Goal: Information Seeking & Learning: Learn about a topic

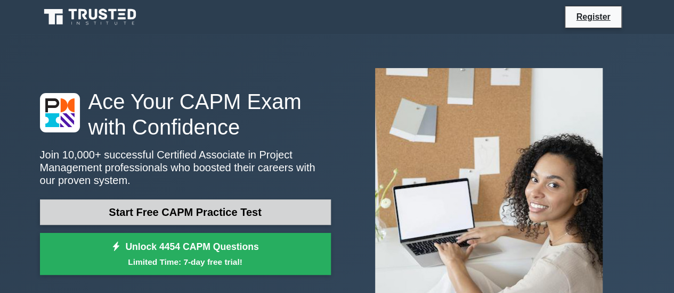
click at [229, 206] on link "Start Free CAPM Practice Test" at bounding box center [185, 213] width 291 height 26
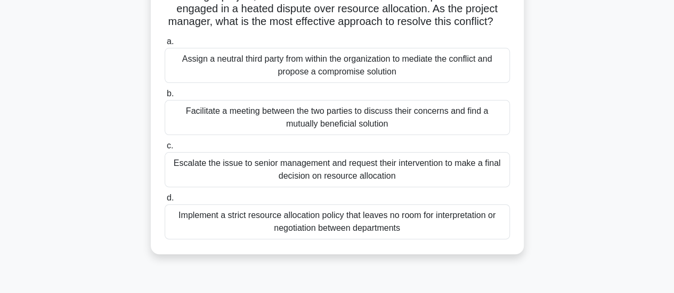
scroll to position [91, 0]
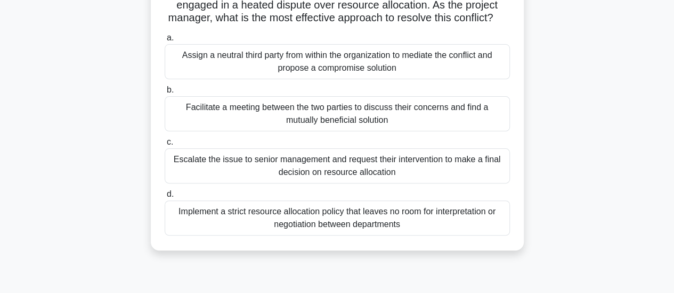
click at [215, 119] on div "Facilitate a meeting between the two parties to discuss their concerns and find…" at bounding box center [337, 113] width 345 height 35
click at [165, 94] on input "b. Facilitate a meeting between the two parties to discuss their concerns and f…" at bounding box center [165, 90] width 0 height 7
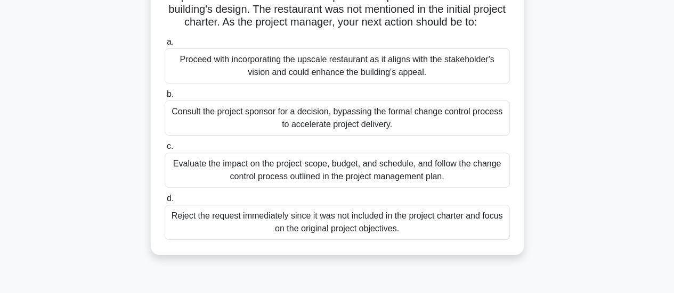
scroll to position [103, 0]
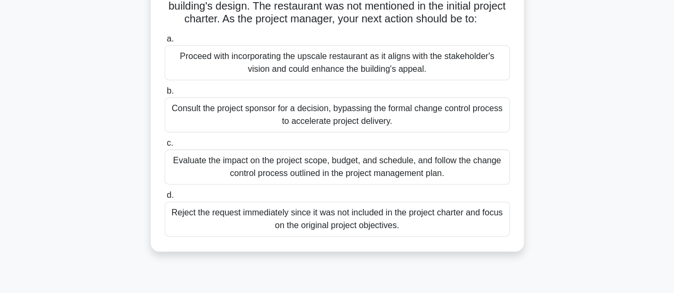
click at [274, 176] on div "Evaluate the impact on the project scope, budget, and schedule, and follow the …" at bounding box center [337, 167] width 345 height 35
click at [165, 147] on input "c. Evaluate the impact on the project scope, budget, and schedule, and follow t…" at bounding box center [165, 143] width 0 height 7
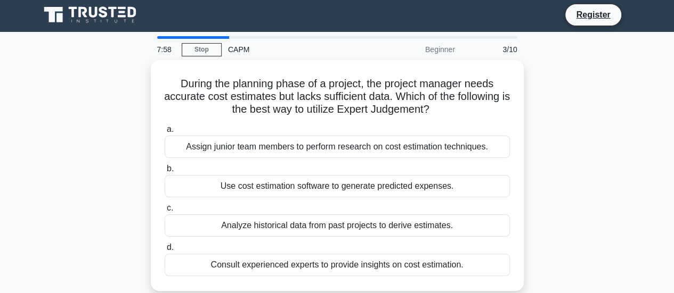
scroll to position [0, 0]
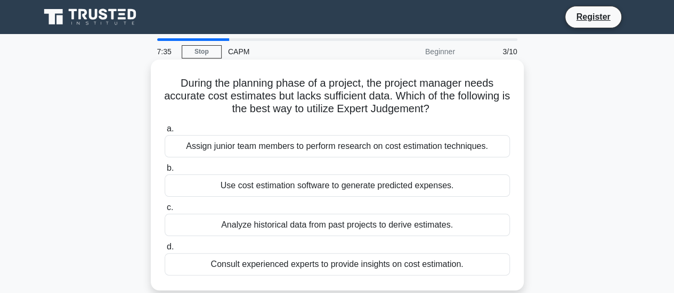
click at [282, 225] on div "Analyze historical data from past projects to derive estimates." at bounding box center [337, 225] width 345 height 22
click at [165, 211] on input "c. Analyze historical data from past projects to derive estimates." at bounding box center [165, 208] width 0 height 7
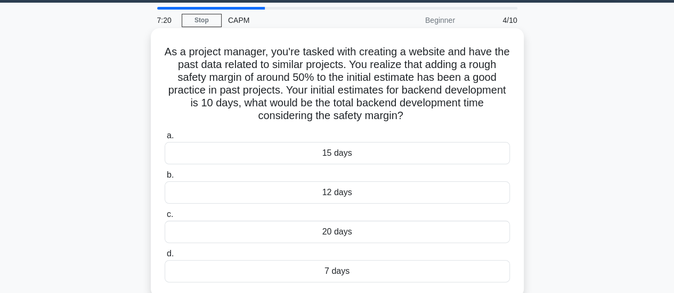
scroll to position [38, 0]
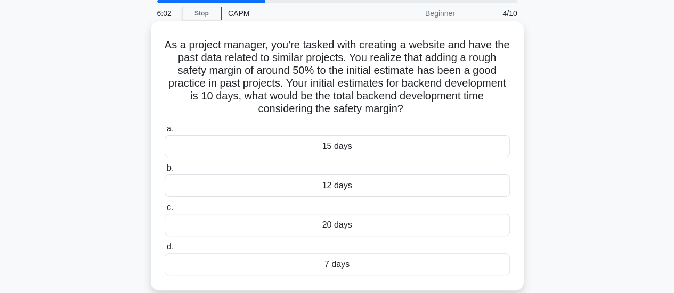
click at [293, 154] on div "15 days" at bounding box center [337, 146] width 345 height 22
click at [165, 133] on input "a. 15 days" at bounding box center [165, 129] width 0 height 7
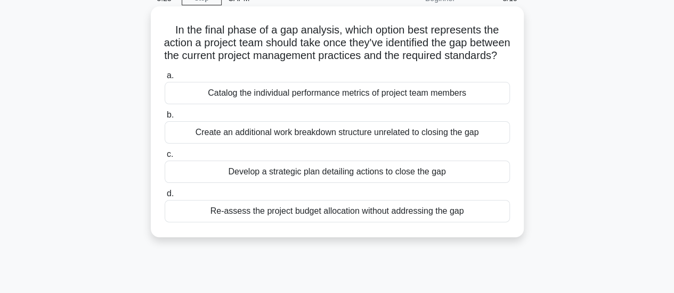
scroll to position [54, 0]
click at [287, 178] on div "Develop a strategic plan detailing actions to close the gap" at bounding box center [337, 171] width 345 height 22
click at [165, 158] on input "c. Develop a strategic plan detailing actions to close the gap" at bounding box center [165, 154] width 0 height 7
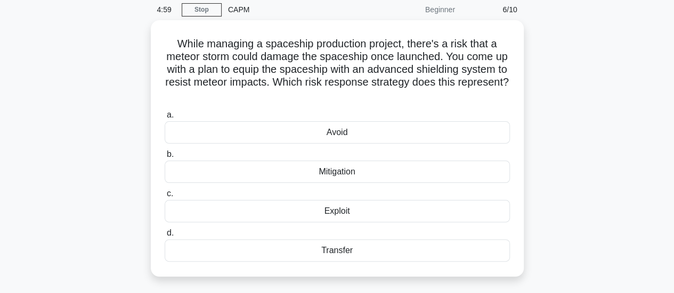
scroll to position [43, 0]
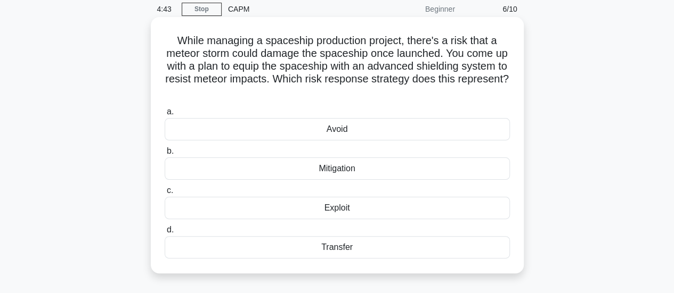
click at [332, 173] on div "Mitigation" at bounding box center [337, 169] width 345 height 22
click at [165, 155] on input "b. Mitigation" at bounding box center [165, 151] width 0 height 7
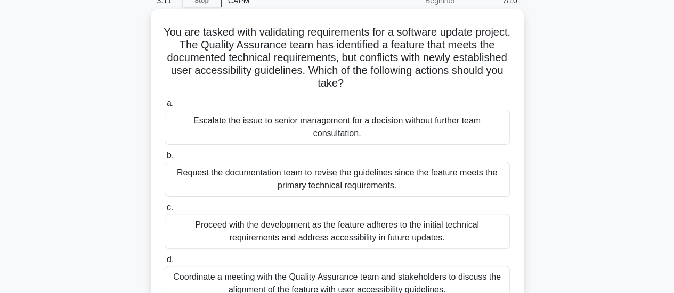
scroll to position [96, 0]
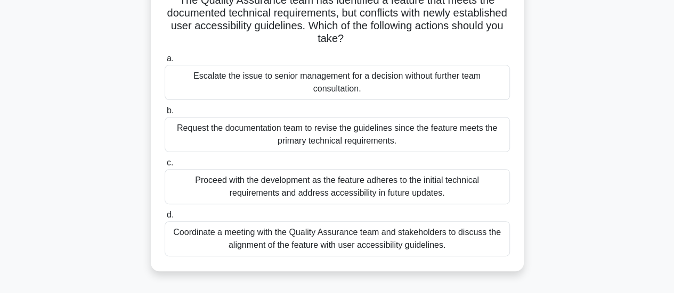
click at [373, 244] on div "Coordinate a meeting with the Quality Assurance team and stakeholders to discus…" at bounding box center [337, 239] width 345 height 35
click at [165, 219] on input "d. Coordinate a meeting with the Quality Assurance team and stakeholders to dis…" at bounding box center [165, 215] width 0 height 7
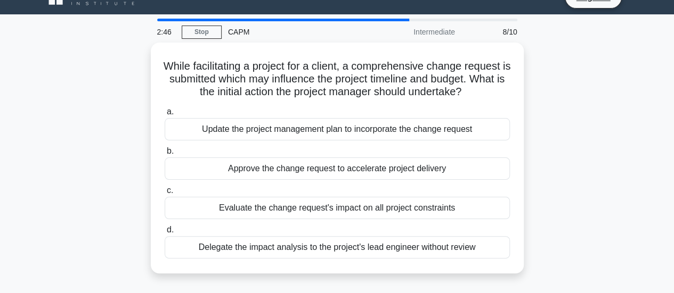
scroll to position [20, 0]
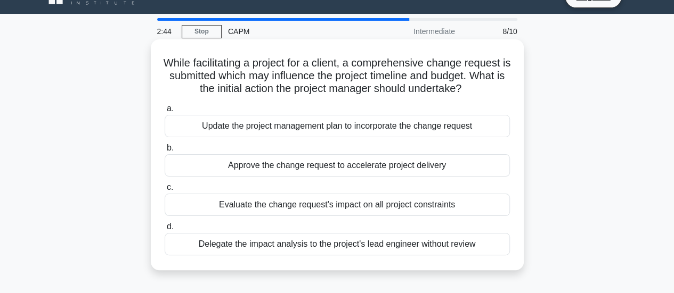
click at [364, 203] on div "Evaluate the change request's impact on all project constraints" at bounding box center [337, 205] width 345 height 22
click at [165, 191] on input "c. Evaluate the change request's impact on all project constraints" at bounding box center [165, 187] width 0 height 7
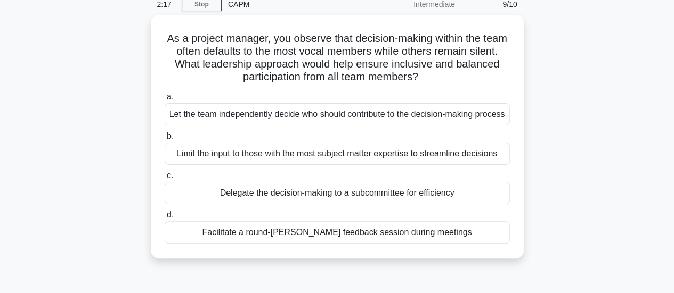
scroll to position [49, 0]
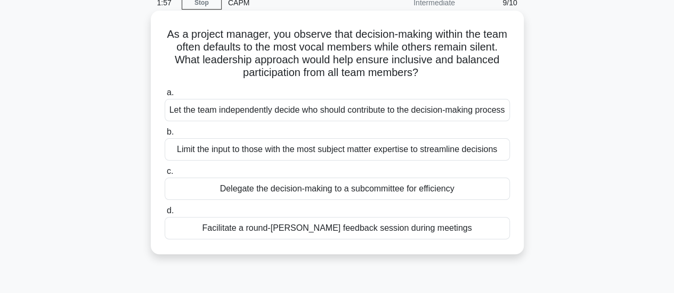
click at [324, 240] on div "Facilitate a round-robin feedback session during meetings" at bounding box center [337, 228] width 345 height 22
click at [165, 215] on input "d. Facilitate a round-robin feedback session during meetings" at bounding box center [165, 211] width 0 height 7
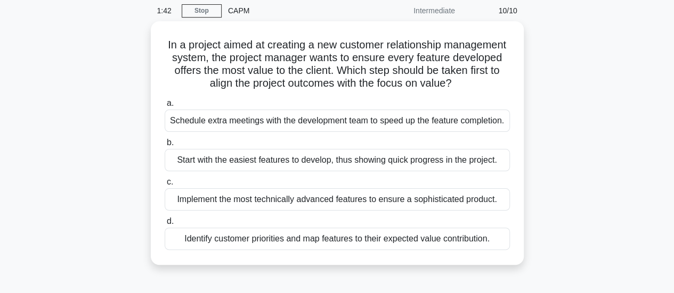
scroll to position [42, 0]
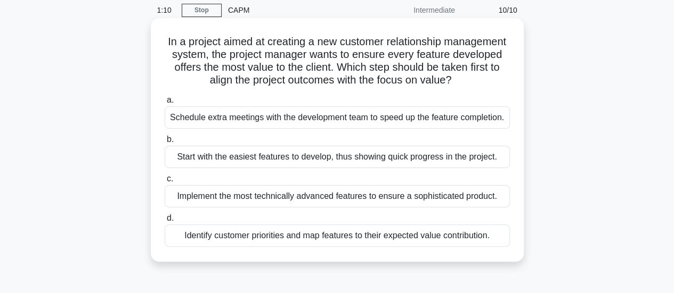
click at [317, 247] on div "Identify customer priorities and map features to their expected value contribut…" at bounding box center [337, 236] width 345 height 22
click at [165, 222] on input "d. Identify customer priorities and map features to their expected value contri…" at bounding box center [165, 218] width 0 height 7
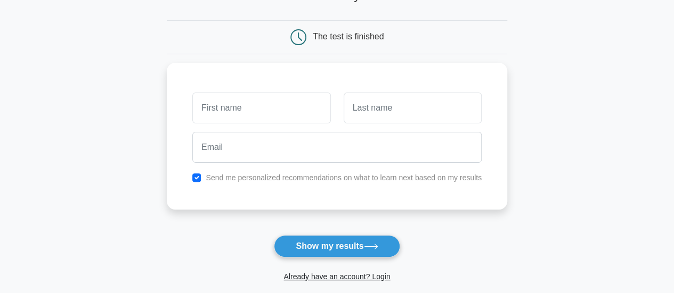
scroll to position [88, 0]
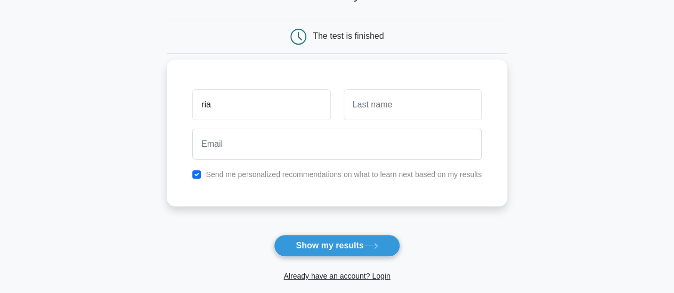
type input "ria"
click at [360, 107] on input "text" at bounding box center [413, 104] width 138 height 31
type input "Rehman"
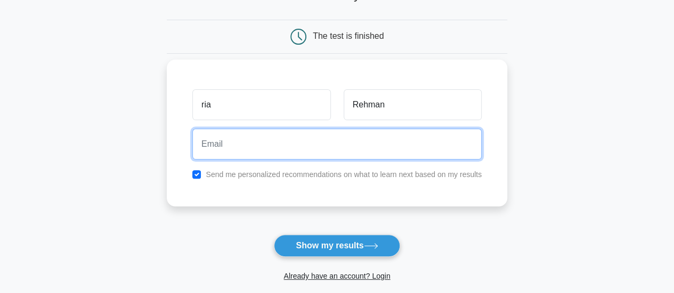
click at [312, 146] on input "email" at bounding box center [336, 144] width 289 height 31
type input "hopelahore87@gmail.com"
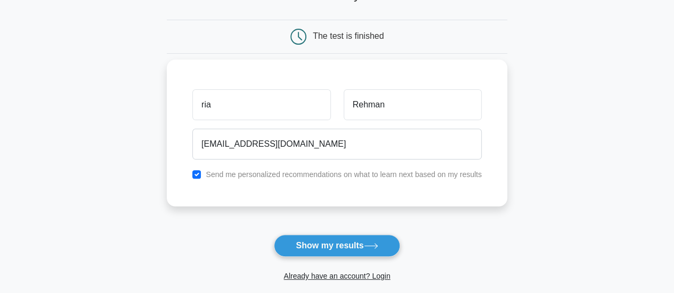
click at [273, 176] on label "Send me personalized recommendations on what to learn next based on my results" at bounding box center [344, 174] width 276 height 9
click at [200, 174] on input "checkbox" at bounding box center [196, 174] width 9 height 9
checkbox input "true"
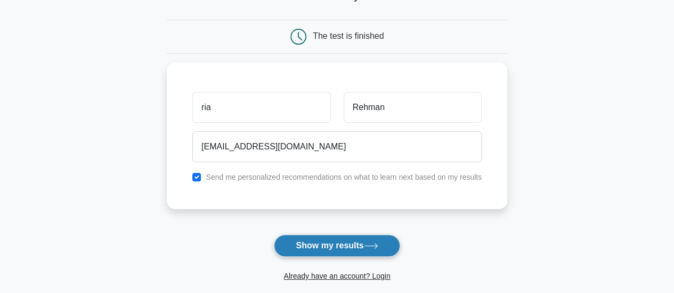
click at [310, 238] on button "Show my results" at bounding box center [337, 246] width 126 height 22
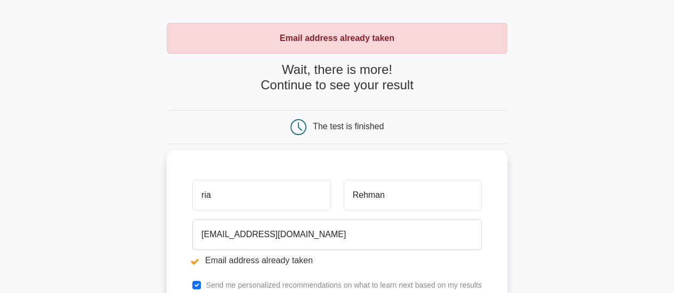
scroll to position [37, 0]
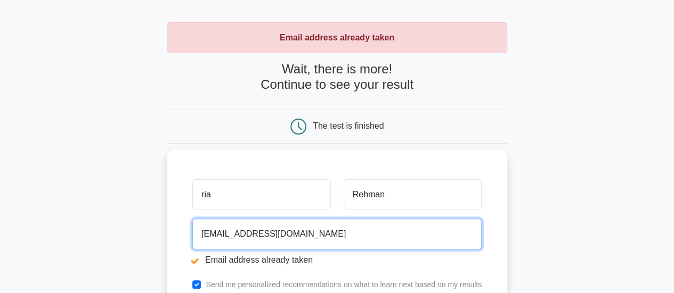
click at [254, 232] on input "hopelahore87@gmail.com" at bounding box center [336, 234] width 289 height 31
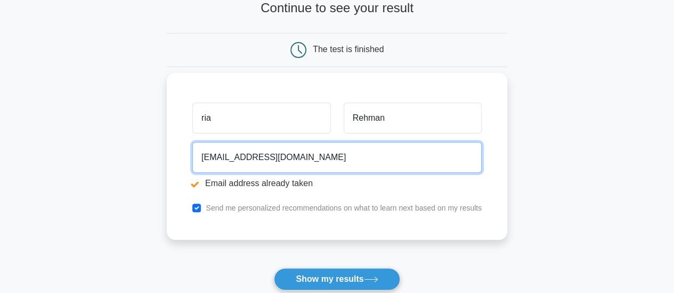
scroll to position [126, 0]
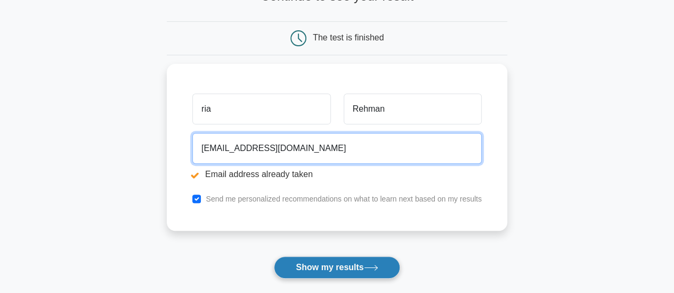
type input "hopelahore86@gmail.com"
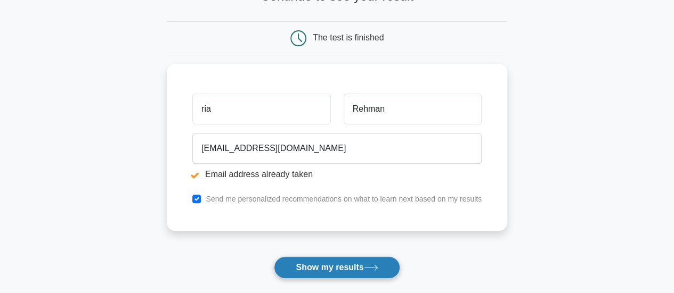
click at [300, 263] on button "Show my results" at bounding box center [337, 268] width 126 height 22
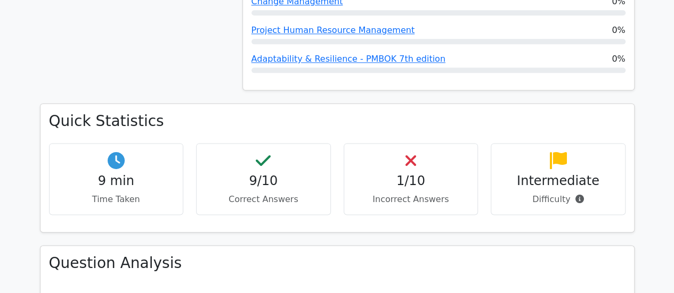
scroll to position [707, 0]
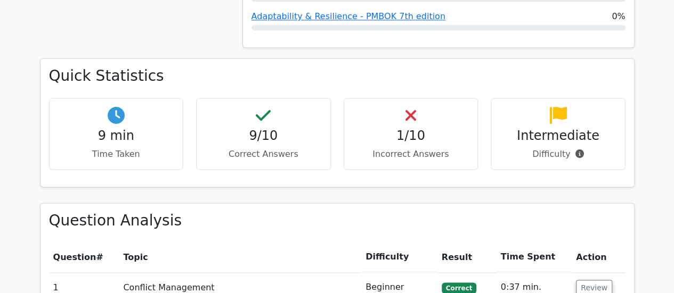
click at [421, 98] on div "1/10 Incorrect Answers" at bounding box center [411, 134] width 135 height 72
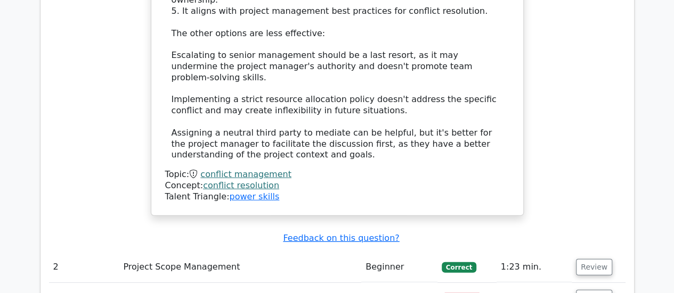
scroll to position [1512, 0]
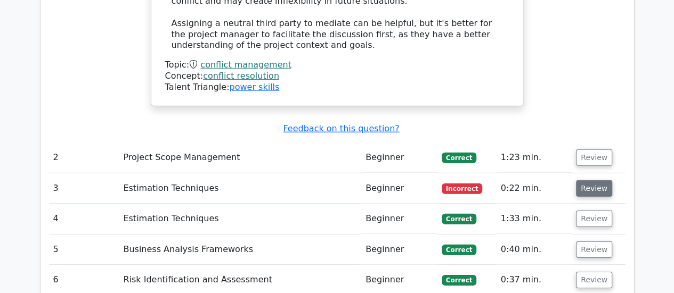
click at [578, 181] on button "Review" at bounding box center [594, 189] width 36 height 17
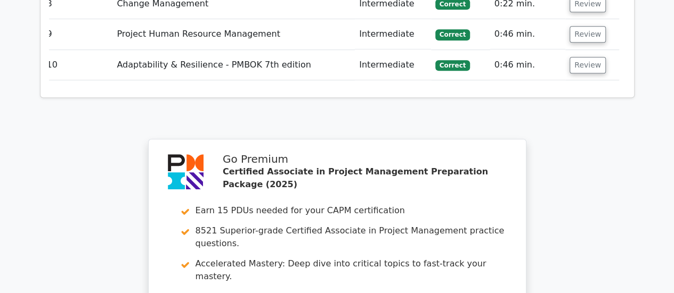
scroll to position [2332, 0]
